Goal: Transaction & Acquisition: Purchase product/service

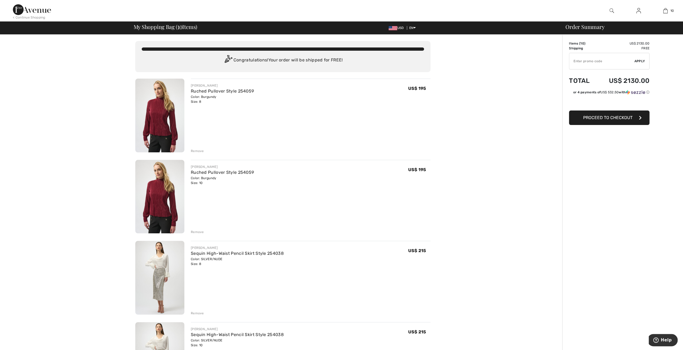
click at [154, 122] on img at bounding box center [159, 116] width 49 height 74
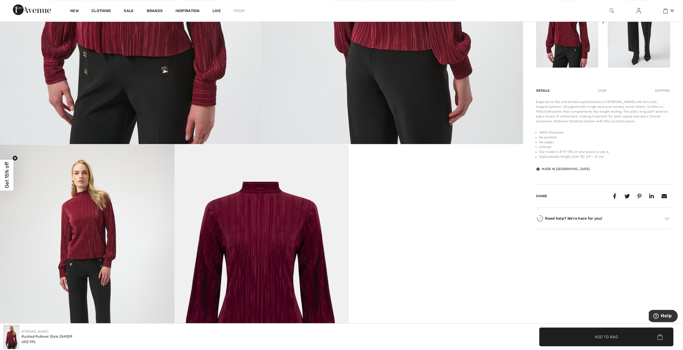
scroll to position [349, 0]
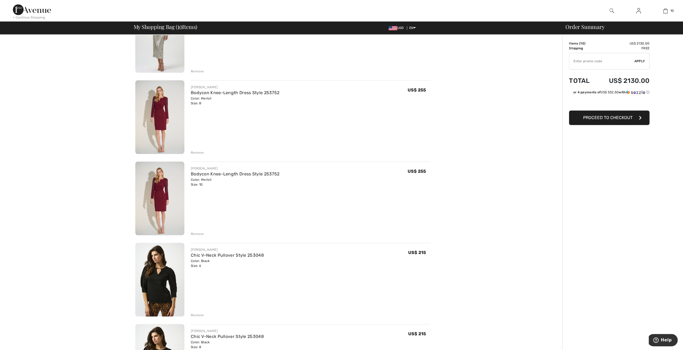
scroll to position [349, 0]
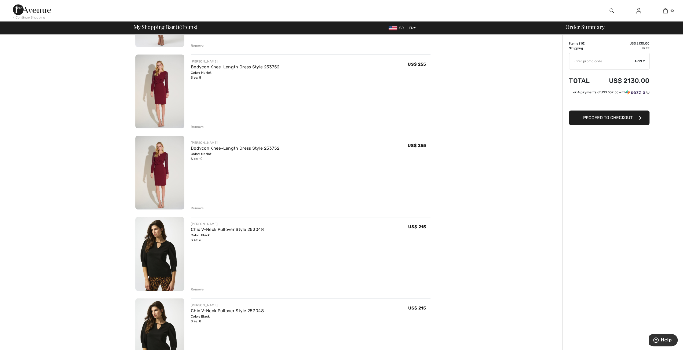
click at [164, 94] on img at bounding box center [159, 92] width 49 height 74
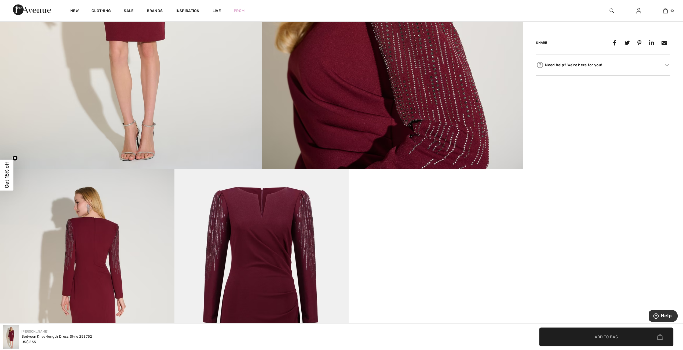
scroll to position [215, 0]
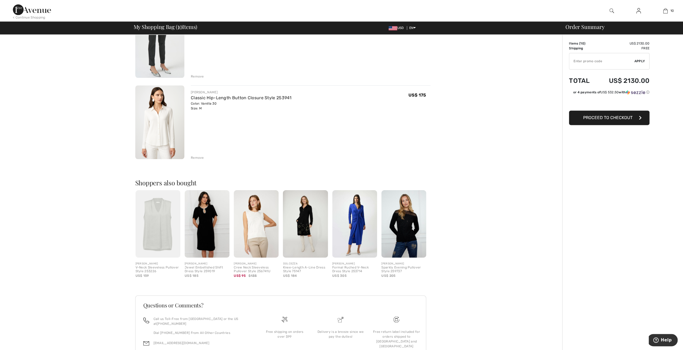
scroll to position [725, 0]
click at [258, 225] on img at bounding box center [256, 223] width 45 height 67
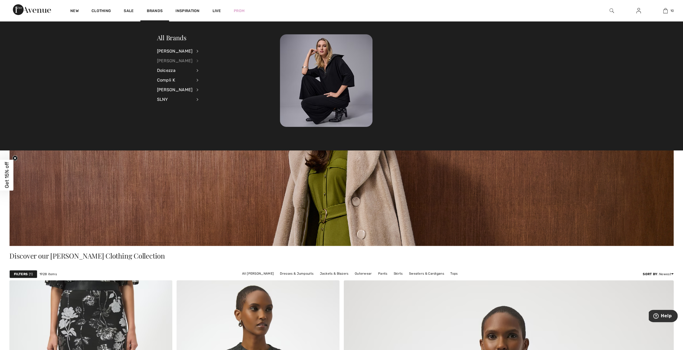
click at [167, 60] on div "[PERSON_NAME]" at bounding box center [175, 61] width 36 height 10
click at [205, 51] on link "View All" at bounding box center [226, 50] width 42 height 9
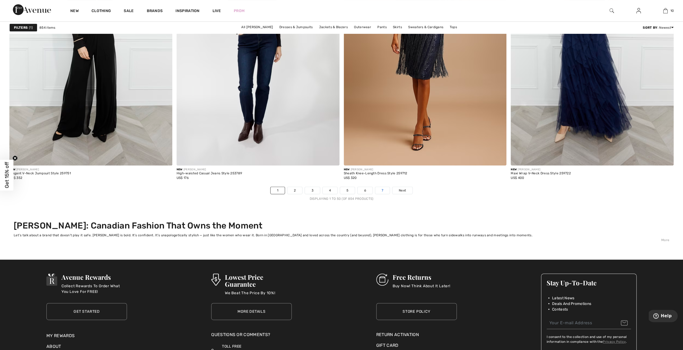
scroll to position [4270, 0]
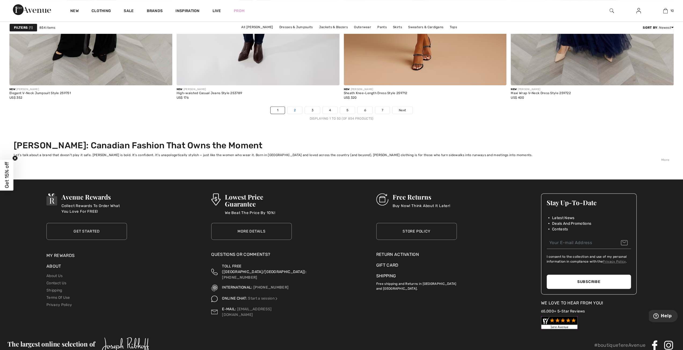
click at [291, 109] on link "2" at bounding box center [295, 110] width 15 height 7
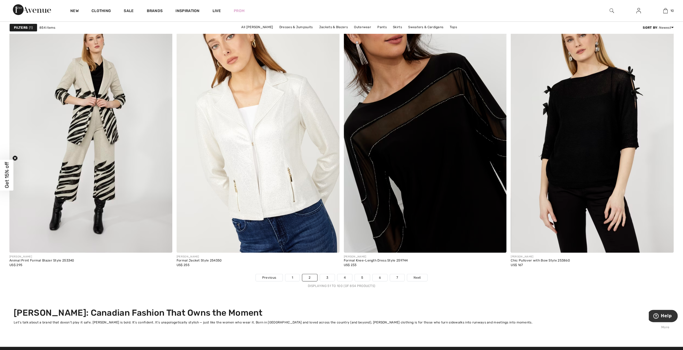
scroll to position [4162, 0]
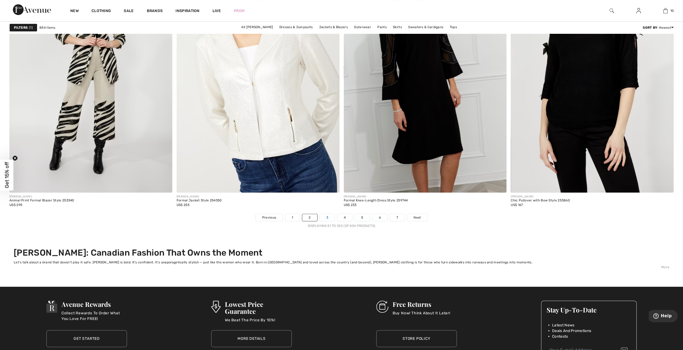
click at [328, 217] on link "3" at bounding box center [327, 217] width 15 height 7
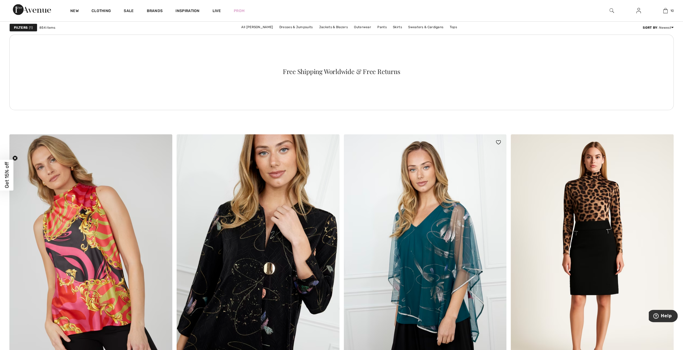
scroll to position [1369, 0]
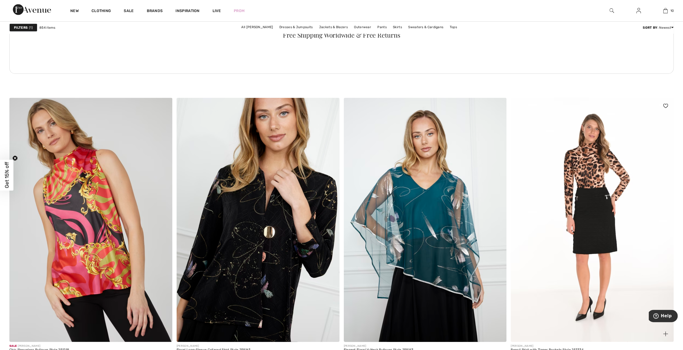
click at [604, 209] on img at bounding box center [592, 220] width 163 height 244
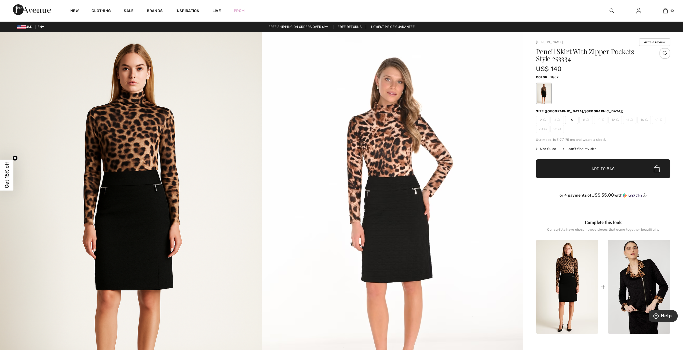
click at [400, 204] on img at bounding box center [393, 228] width 262 height 392
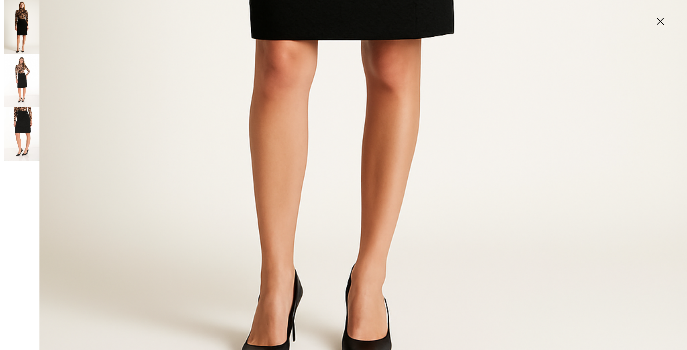
scroll to position [675, 0]
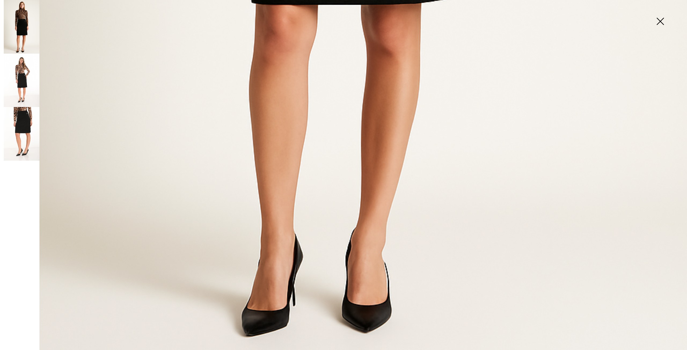
click at [20, 80] on img at bounding box center [22, 81] width 36 height 54
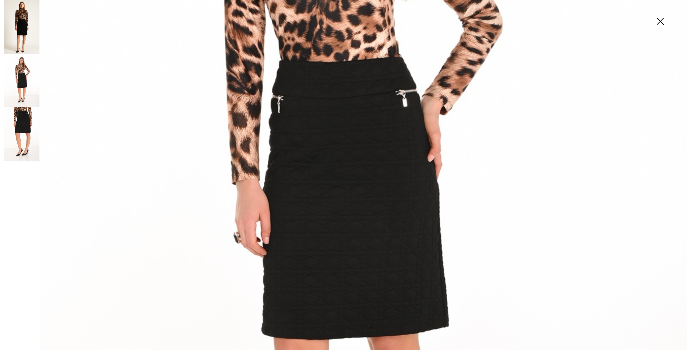
scroll to position [189, 0]
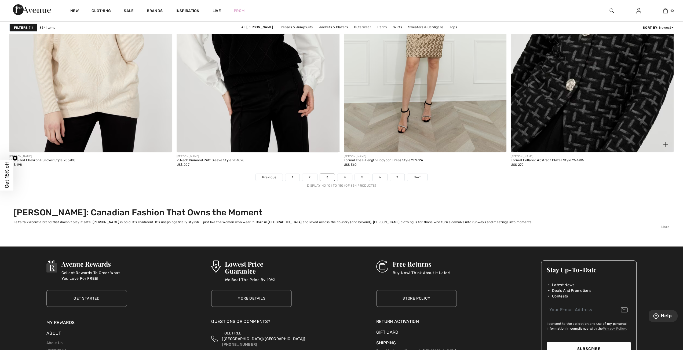
scroll to position [4216, 0]
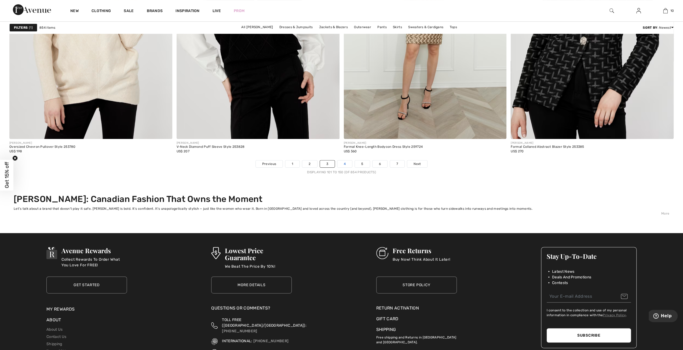
click at [347, 162] on link "4" at bounding box center [345, 164] width 15 height 7
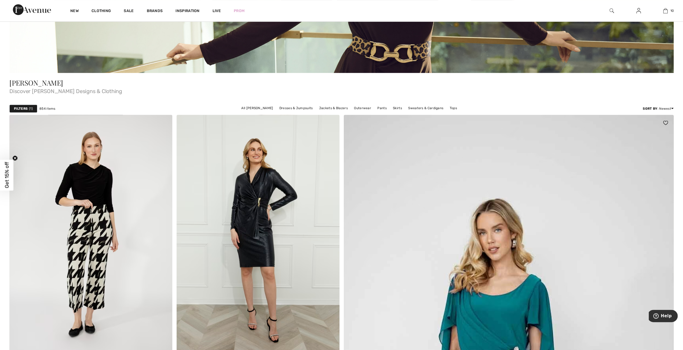
scroll to position [215, 0]
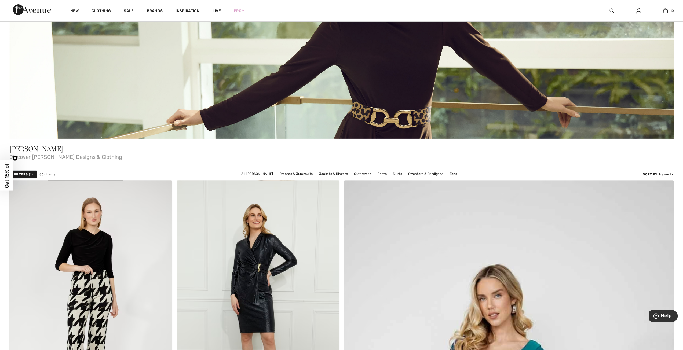
click at [376, 115] on img at bounding box center [341, 35] width 665 height 208
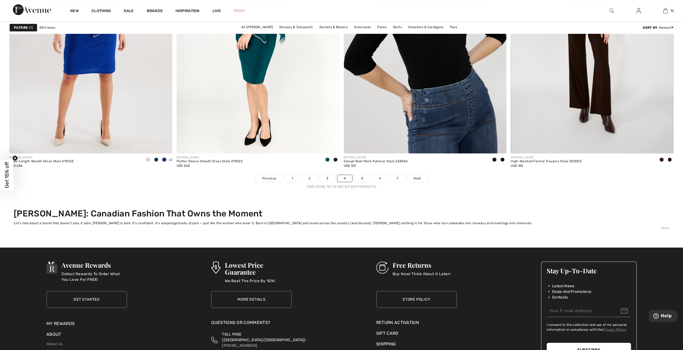
scroll to position [4296, 0]
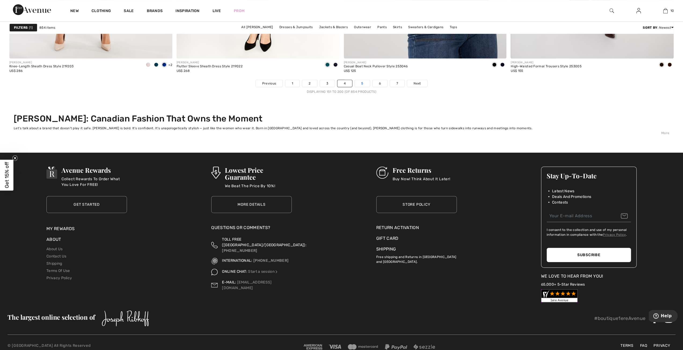
click at [365, 82] on link "5" at bounding box center [362, 83] width 15 height 7
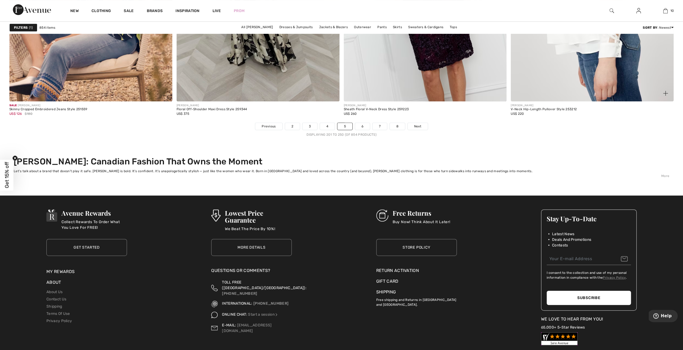
scroll to position [4307, 0]
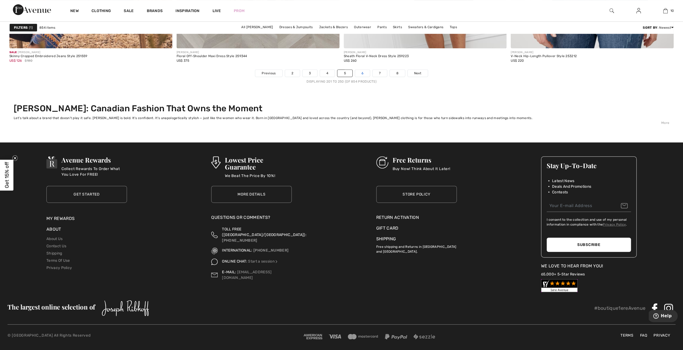
click at [361, 74] on link "6" at bounding box center [362, 73] width 15 height 7
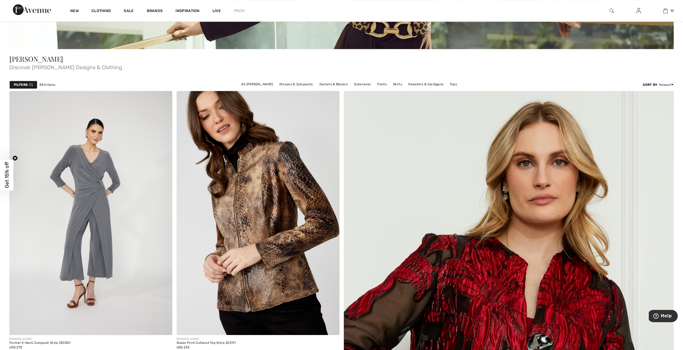
scroll to position [3786, 0]
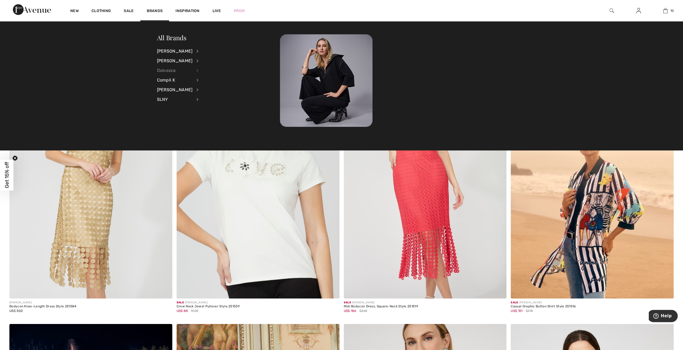
click at [169, 69] on div "Dolcezza" at bounding box center [175, 71] width 36 height 10
click at [205, 49] on link "View All" at bounding box center [226, 50] width 42 height 9
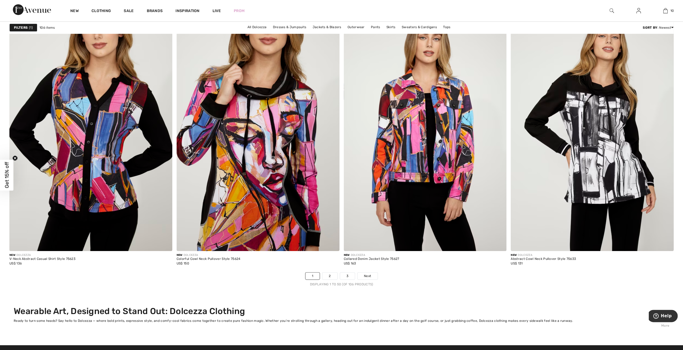
scroll to position [4135, 0]
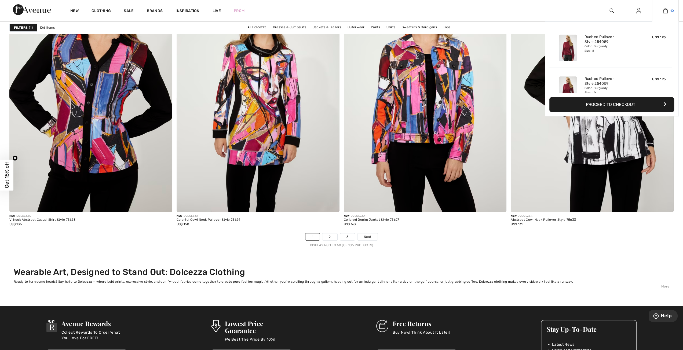
click at [664, 10] on img at bounding box center [666, 11] width 5 height 6
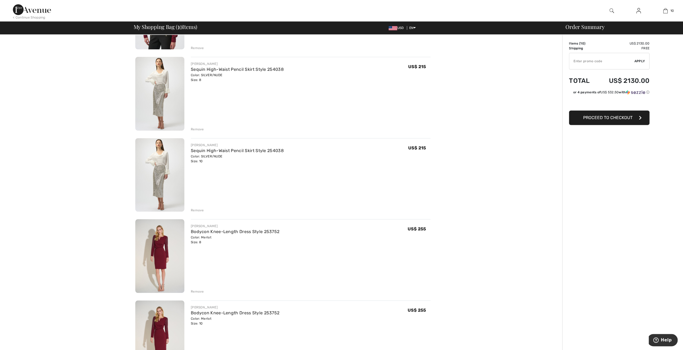
scroll to position [215, 0]
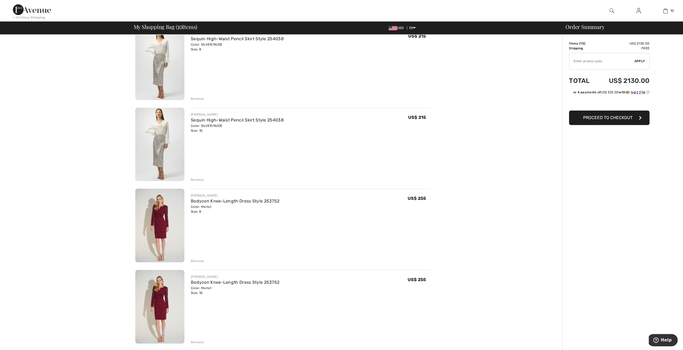
click at [199, 260] on div "Remove" at bounding box center [197, 261] width 13 height 5
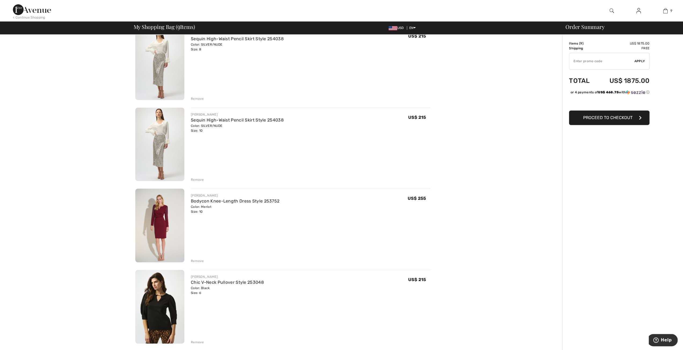
click at [195, 260] on div "Remove" at bounding box center [197, 261] width 13 height 5
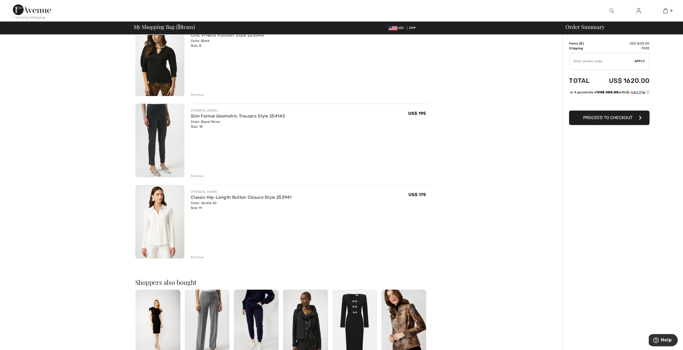
scroll to position [510, 0]
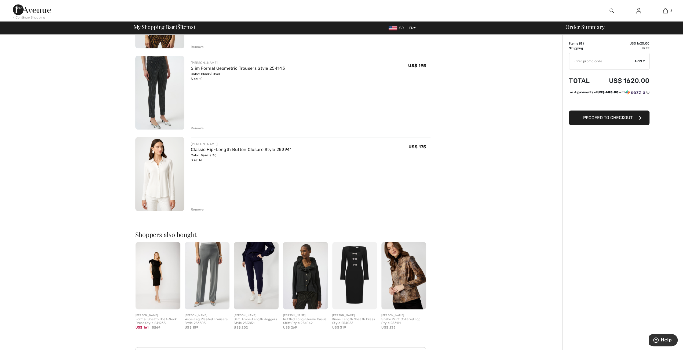
click at [613, 120] on span "Proceed to Checkout" at bounding box center [608, 117] width 49 height 5
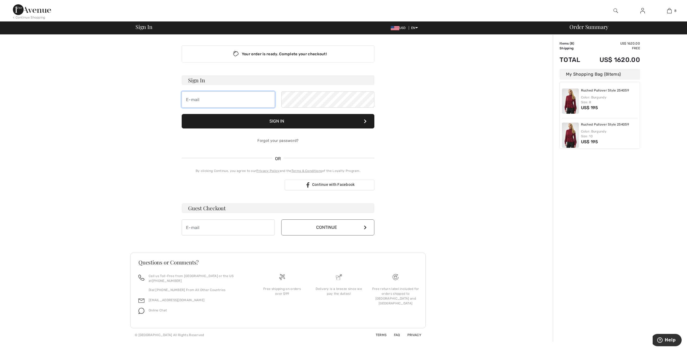
type input "[PERSON_NAME][EMAIL_ADDRESS][DOMAIN_NAME]"
click at [278, 118] on button "Sign In" at bounding box center [278, 121] width 193 height 15
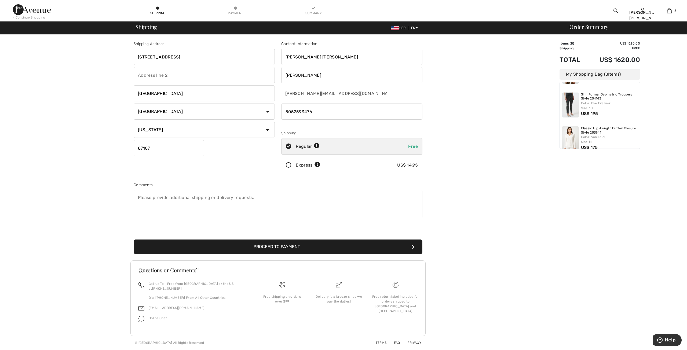
scroll to position [203, 0]
click at [265, 247] on button "Proceed to Payment" at bounding box center [278, 247] width 289 height 15
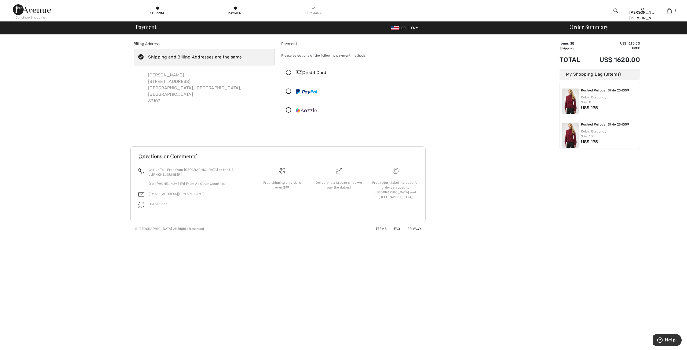
click at [289, 71] on icon at bounding box center [289, 73] width 14 height 6
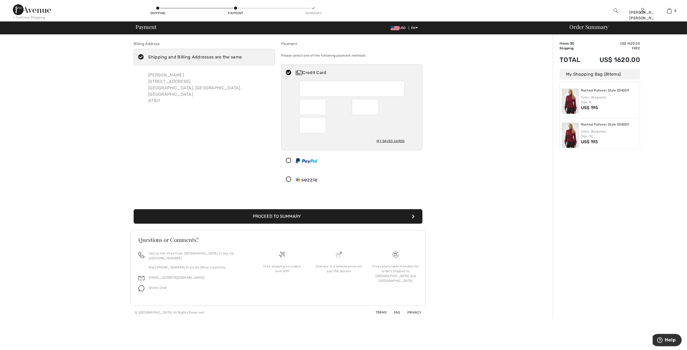
click at [308, 147] on div "My Saved Cards" at bounding box center [352, 143] width 106 height 15
click at [295, 215] on button "Proceed to Summary" at bounding box center [278, 216] width 289 height 15
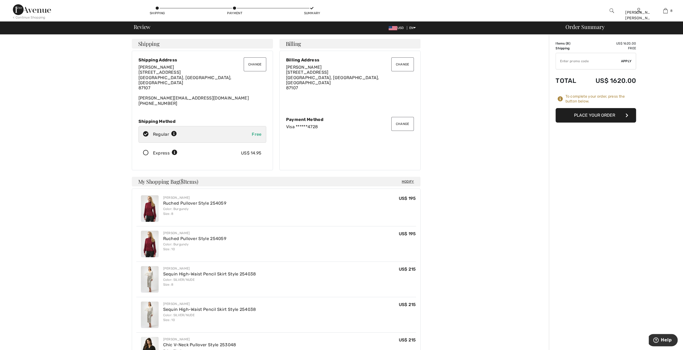
click at [589, 116] on button "Place Your Order" at bounding box center [596, 115] width 81 height 15
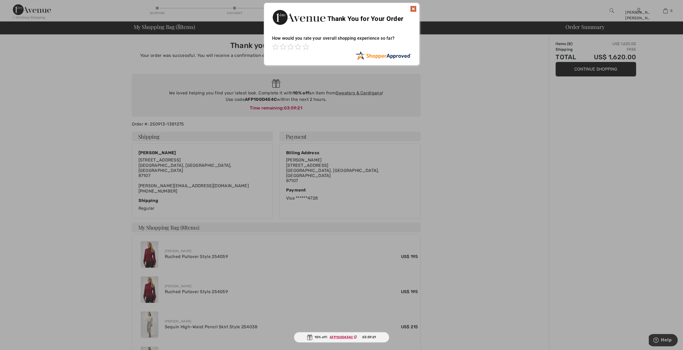
click at [414, 7] on img at bounding box center [413, 9] width 6 height 6
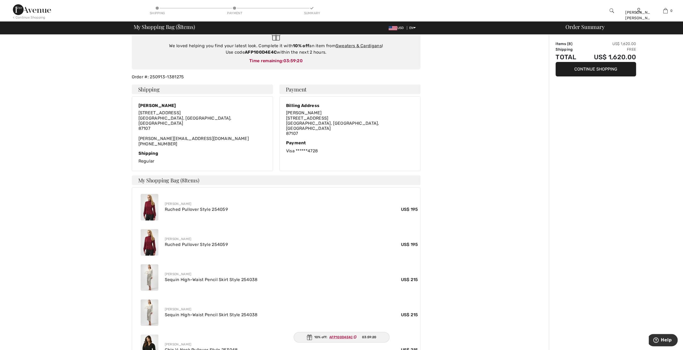
scroll to position [107, 0]
